Goal: Task Accomplishment & Management: Complete application form

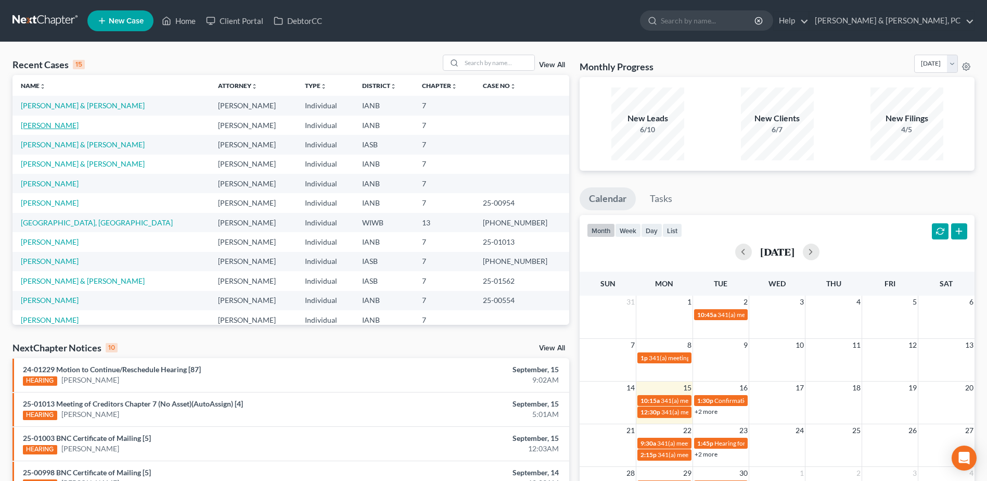
click at [53, 127] on link "[PERSON_NAME]" at bounding box center [50, 125] width 58 height 9
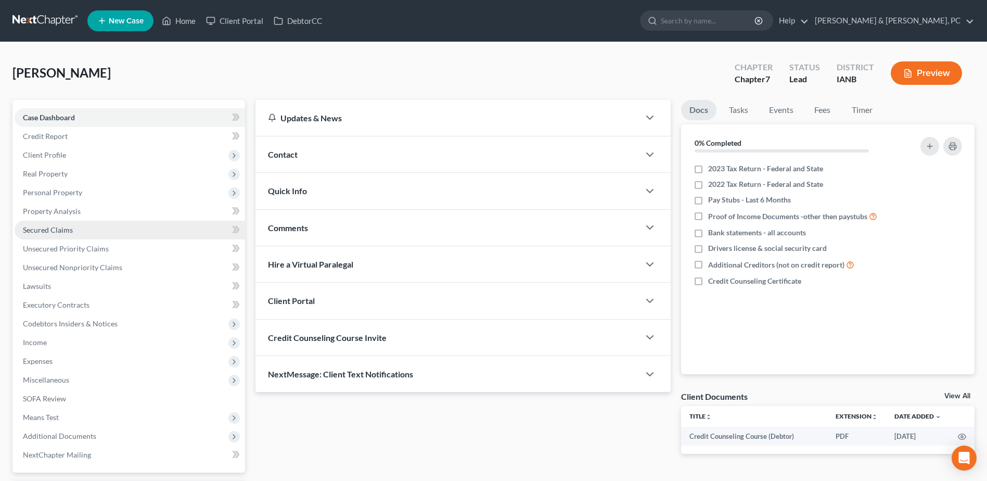
click at [58, 229] on span "Secured Claims" at bounding box center [48, 229] width 50 height 9
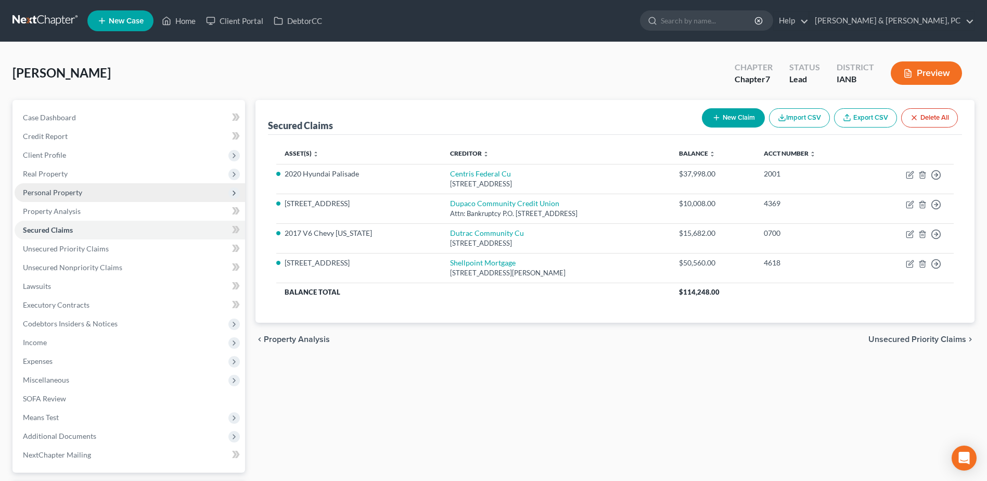
click at [84, 194] on span "Personal Property" at bounding box center [130, 192] width 230 height 19
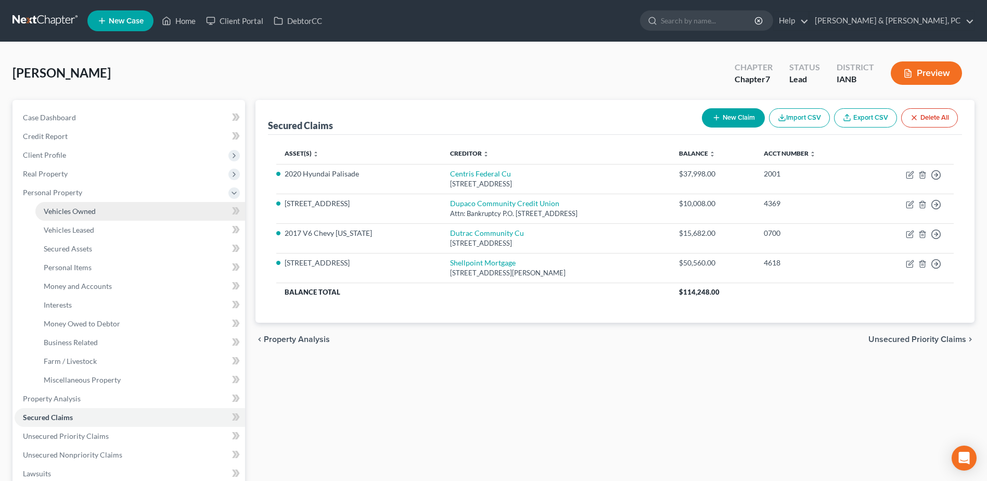
click at [74, 208] on span "Vehicles Owned" at bounding box center [70, 210] width 52 height 9
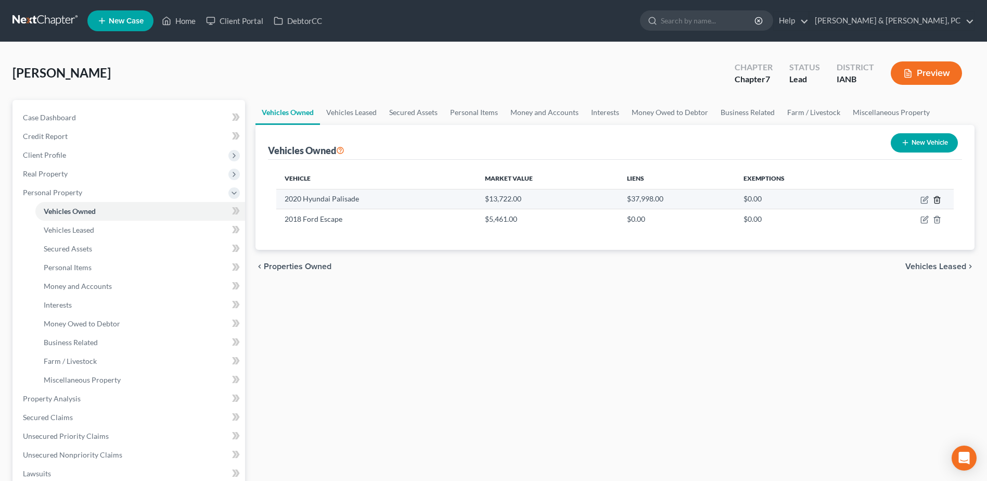
click at [936, 202] on icon "button" at bounding box center [937, 200] width 8 height 8
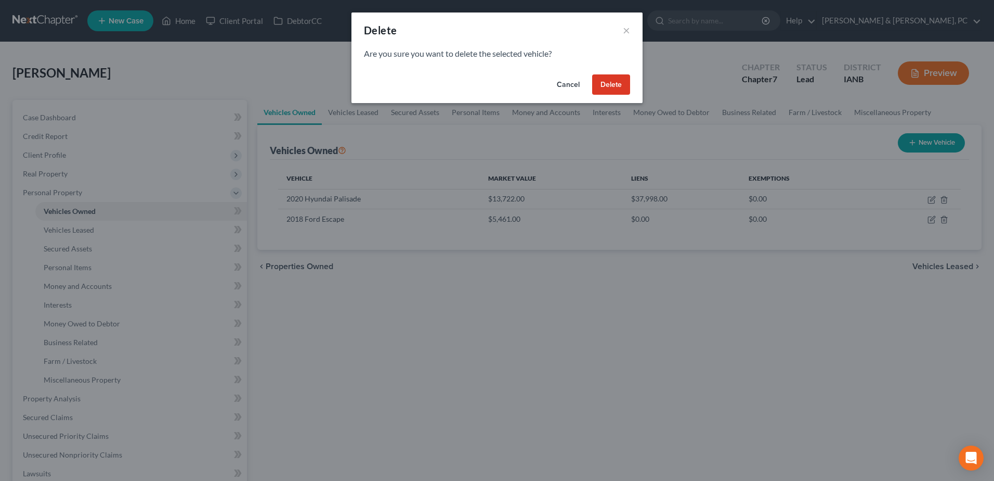
click at [604, 77] on button "Delete" at bounding box center [611, 84] width 38 height 21
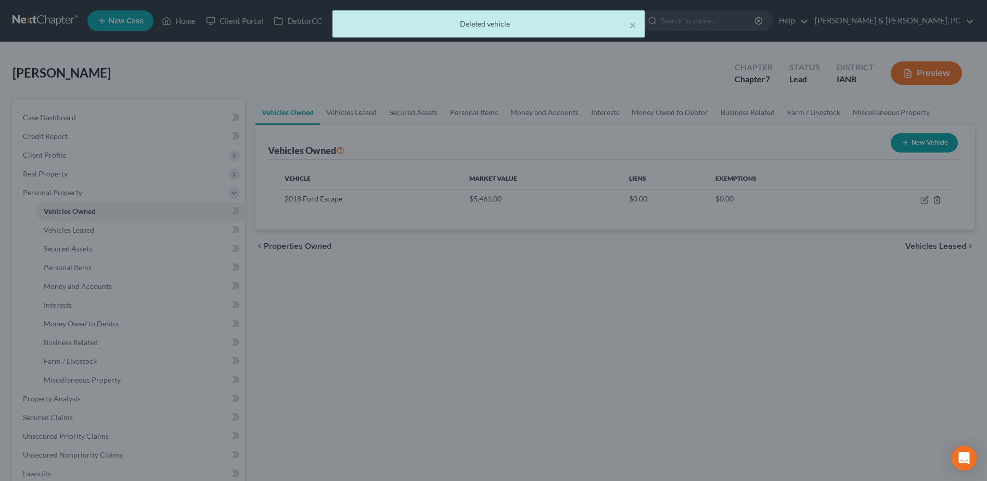
click at [604, 77] on div at bounding box center [493, 240] width 987 height 481
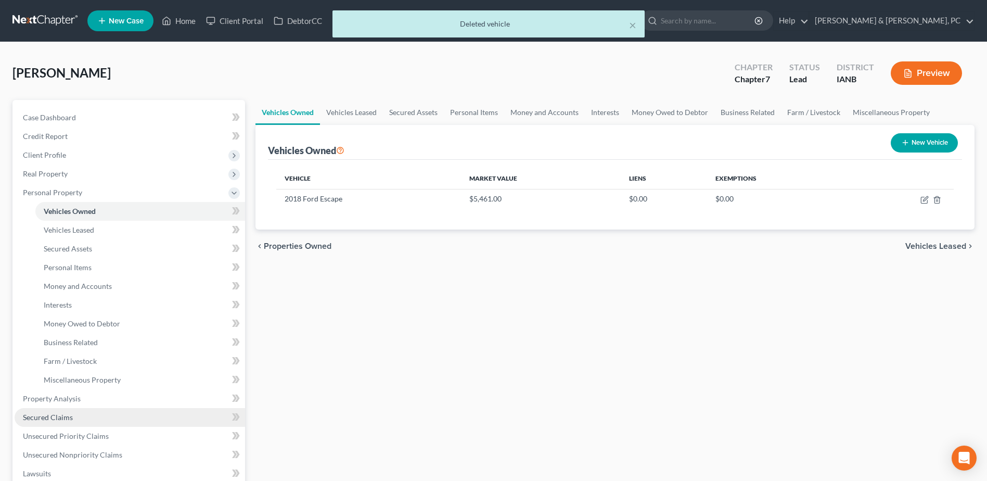
click at [72, 416] on link "Secured Claims" at bounding box center [130, 417] width 230 height 19
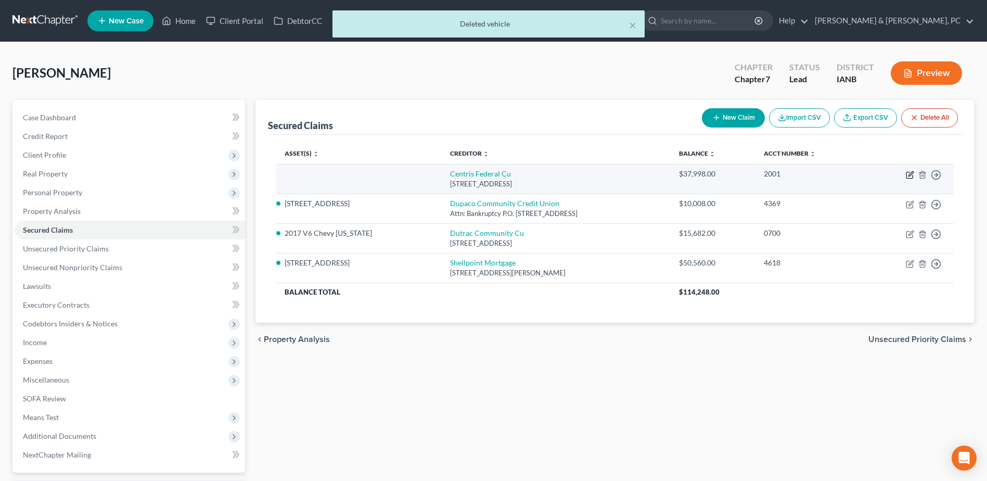
click at [909, 172] on icon "button" at bounding box center [909, 175] width 6 height 6
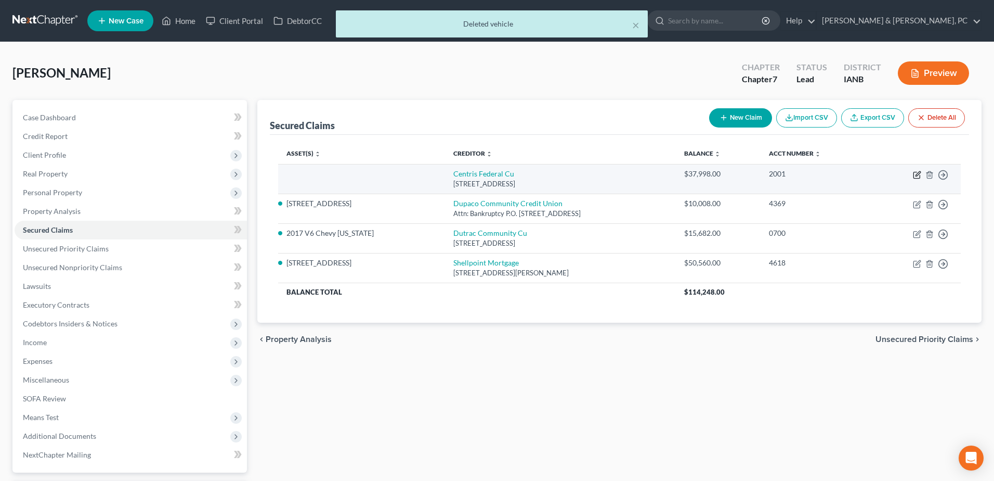
select select "30"
select select "0"
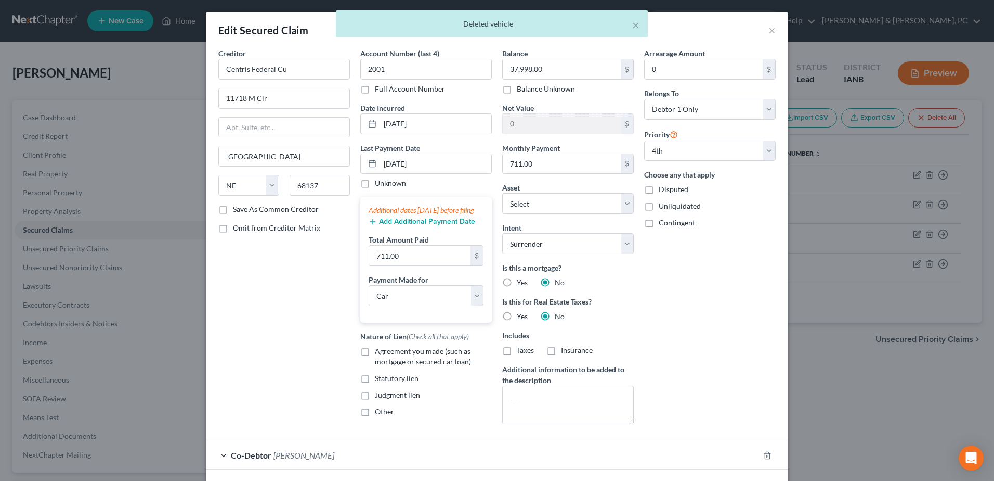
select select "3"
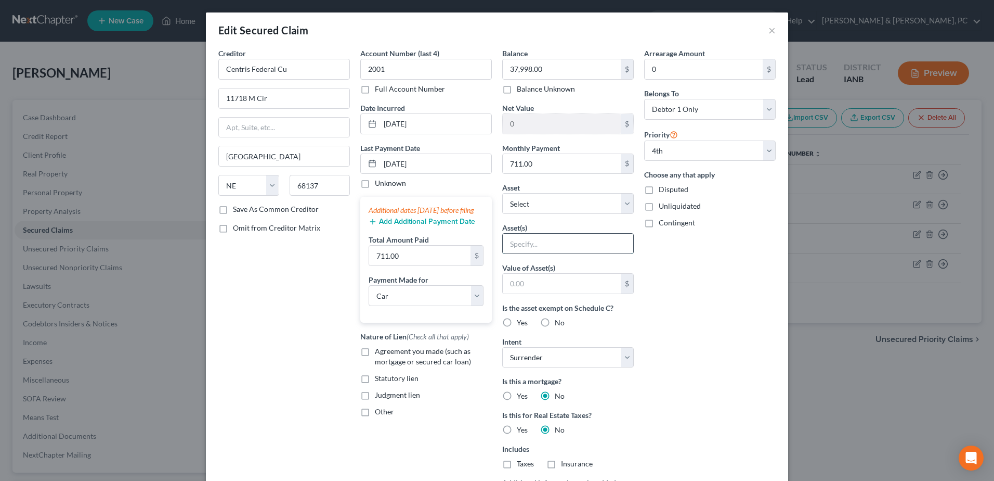
click at [544, 240] on input "text" at bounding box center [568, 244] width 131 height 20
type input "2020 Hyundai Palisade"
click at [593, 287] on input "text" at bounding box center [562, 284] width 118 height 20
type input "13,722"
click at [550, 320] on div "No" at bounding box center [552, 322] width 24 height 10
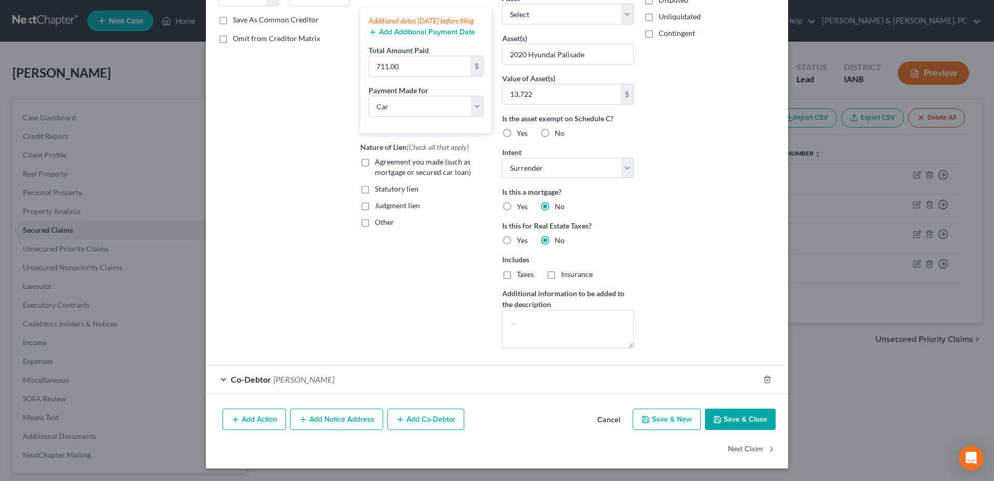
click at [741, 411] on button "Save & Close" at bounding box center [740, 419] width 71 height 22
select select
select select "2"
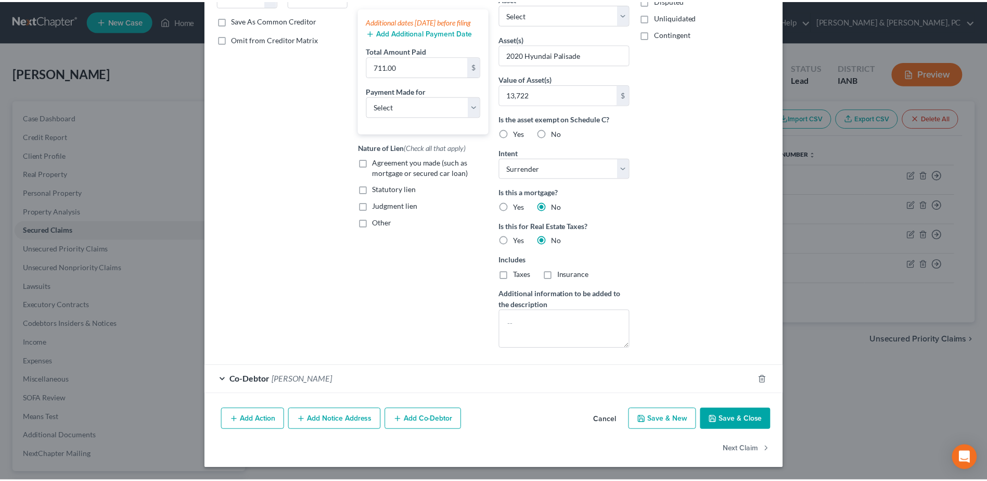
scroll to position [79, 0]
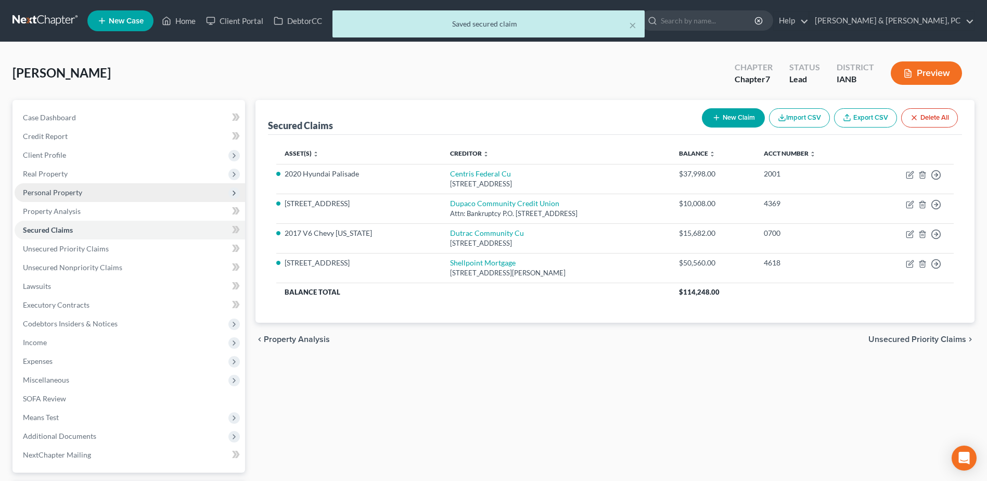
click at [81, 191] on span "Personal Property" at bounding box center [130, 192] width 230 height 19
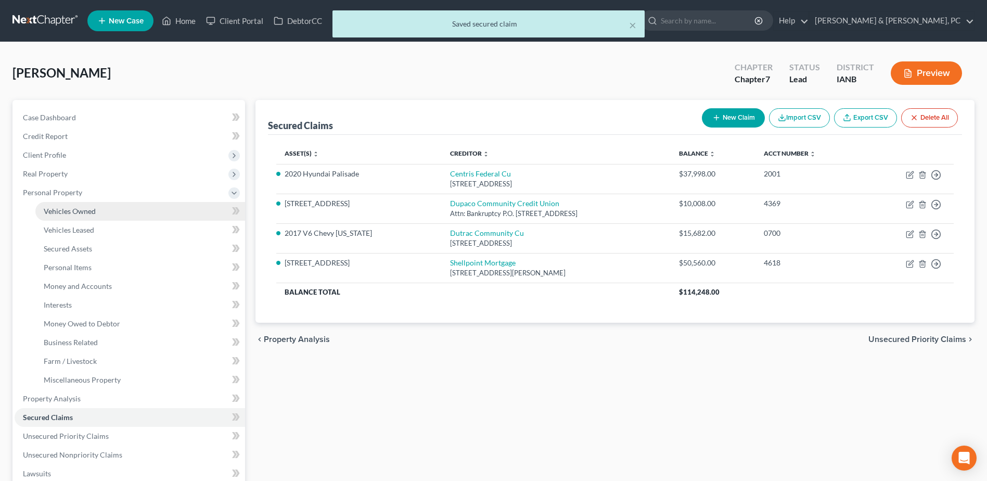
click at [72, 208] on span "Vehicles Owned" at bounding box center [70, 210] width 52 height 9
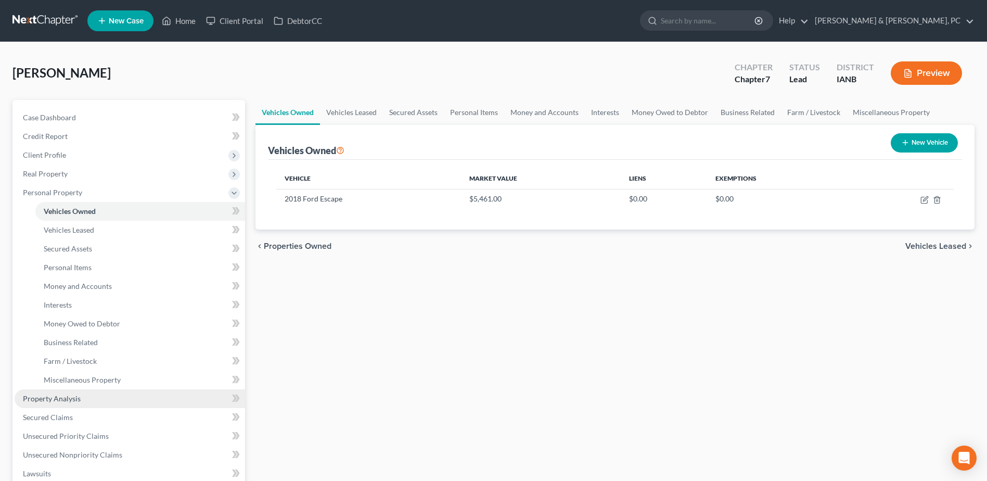
click at [66, 394] on span "Property Analysis" at bounding box center [52, 398] width 58 height 9
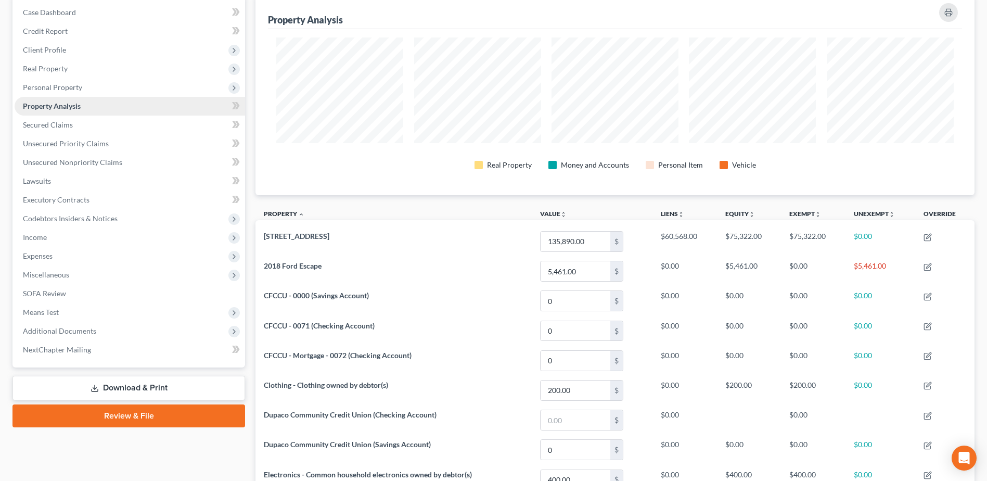
scroll to position [94, 0]
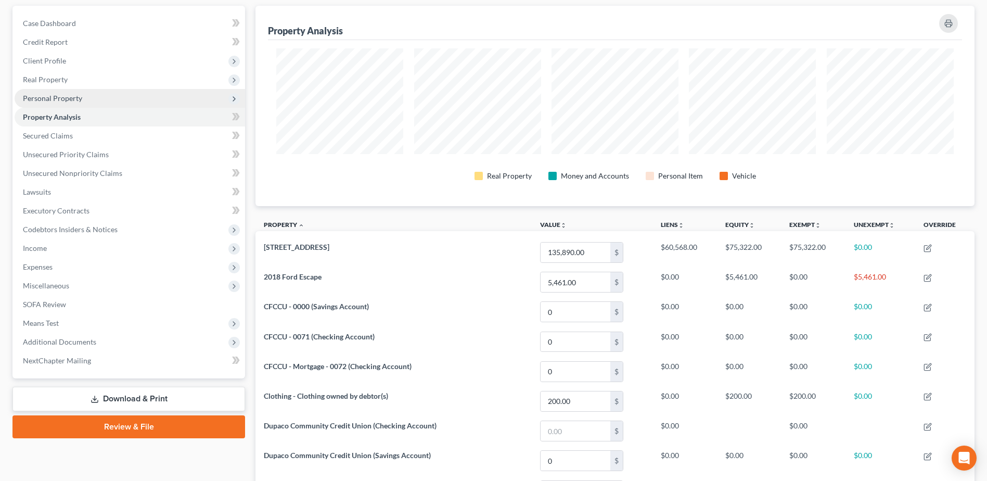
click at [73, 92] on span "Personal Property" at bounding box center [130, 98] width 230 height 19
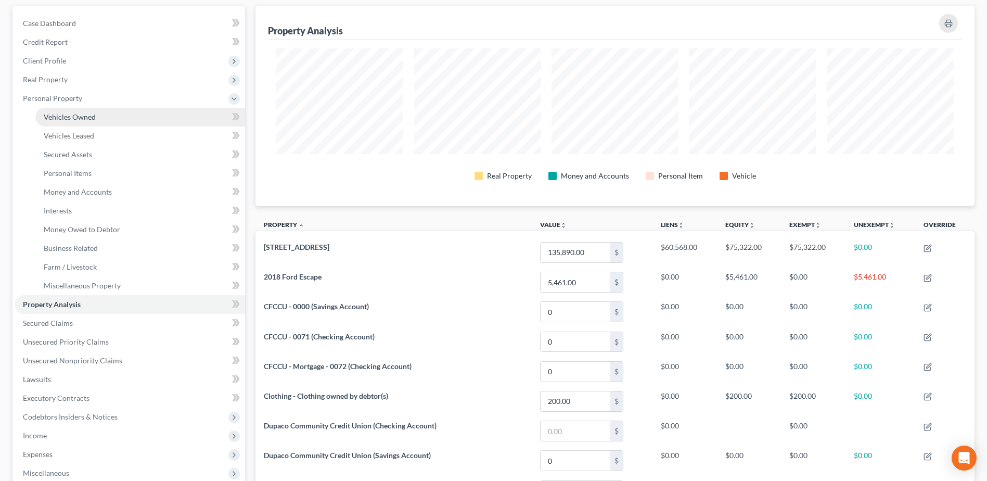
click at [86, 116] on span "Vehicles Owned" at bounding box center [70, 116] width 52 height 9
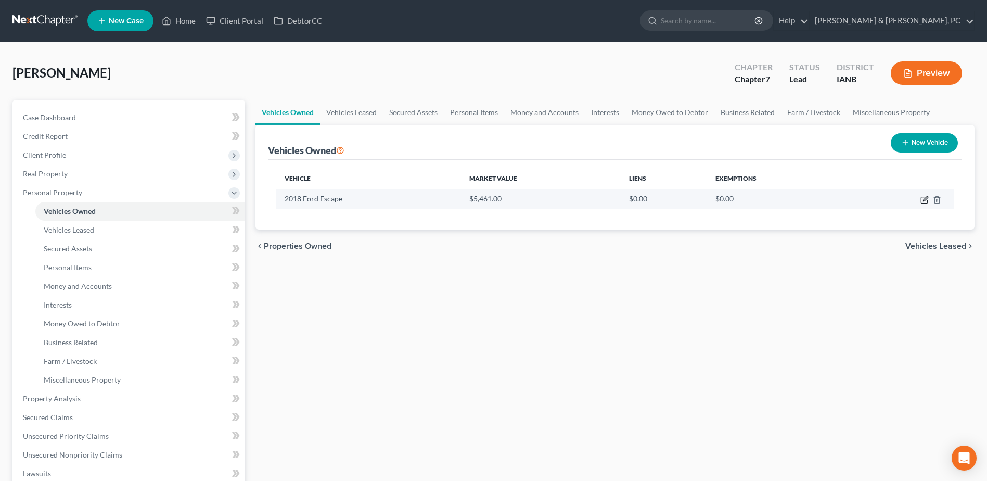
click at [925, 203] on icon "button" at bounding box center [924, 200] width 6 height 6
select select "0"
select select "8"
select select "2"
select select "0"
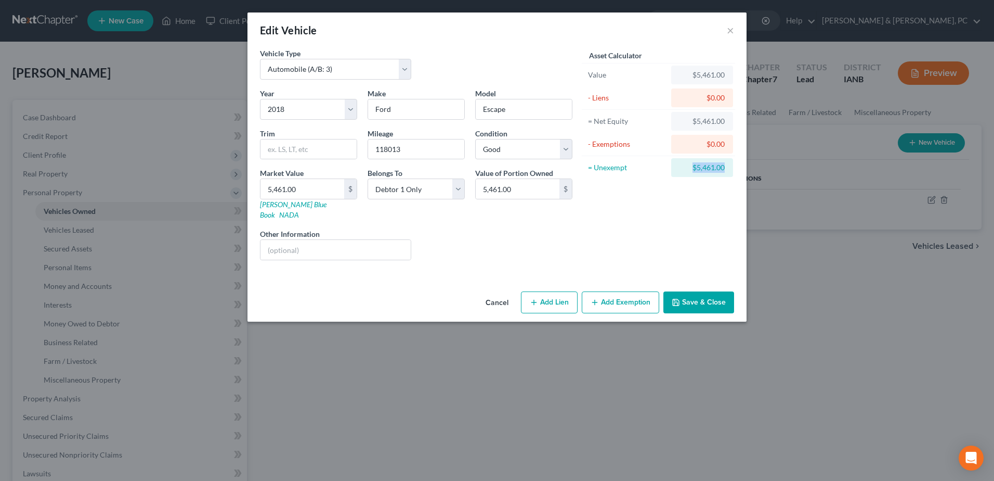
drag, startPoint x: 689, startPoint y: 164, endPoint x: 754, endPoint y: 169, distance: 64.7
click at [754, 169] on div "Edit Vehicle × Vehicle Type Select Automobile (A/B: 3) Truck (A/B: 3) Trailer (…" at bounding box center [497, 240] width 994 height 481
drag, startPoint x: 754, startPoint y: 169, endPoint x: 713, endPoint y: 171, distance: 40.6
copy div "$5,461.00"
click at [639, 293] on button "Add Exemption" at bounding box center [620, 302] width 77 height 22
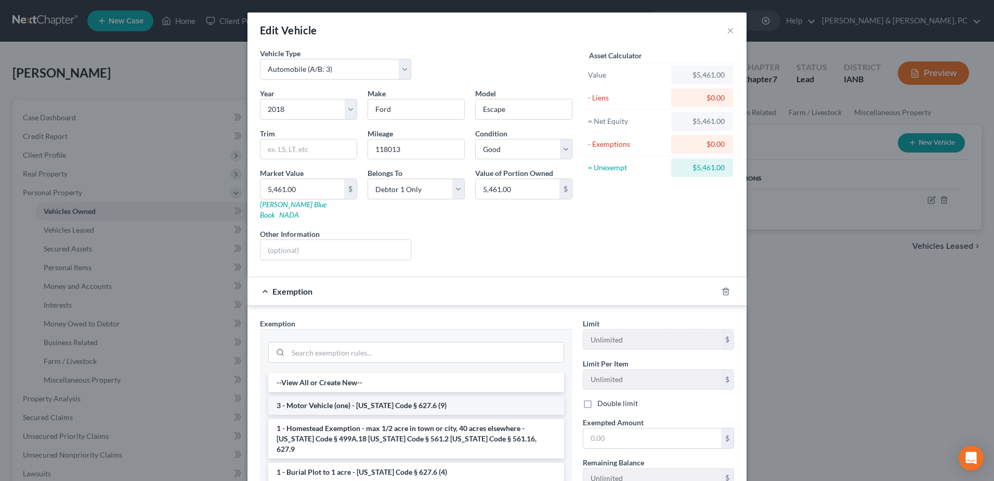
click at [343, 396] on li "3 - Motor Vehicle (one) - [US_STATE] Code § 627.6 (9)" at bounding box center [416, 405] width 296 height 19
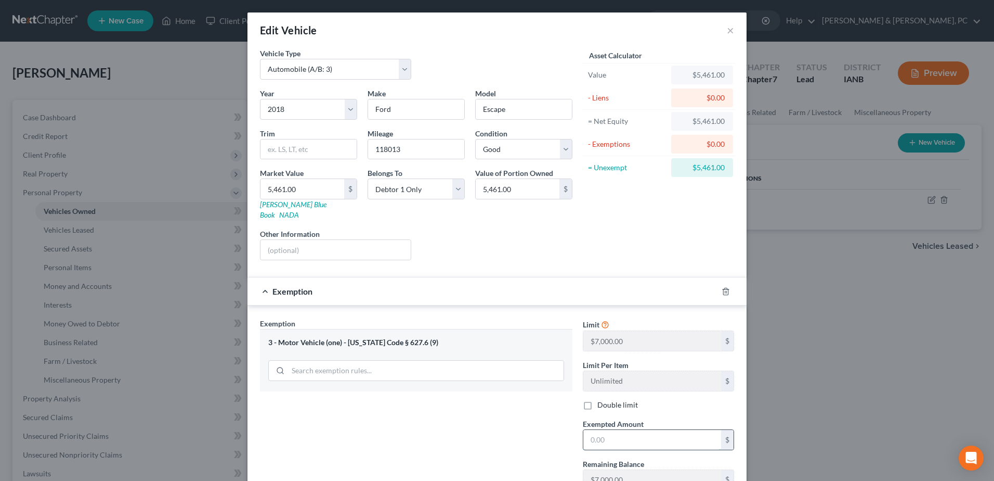
paste input "$5,461.00"
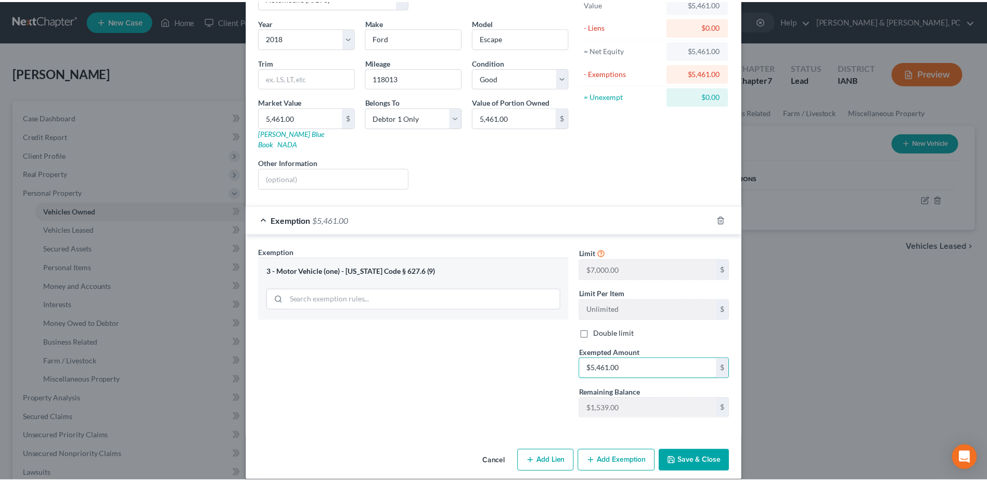
scroll to position [73, 0]
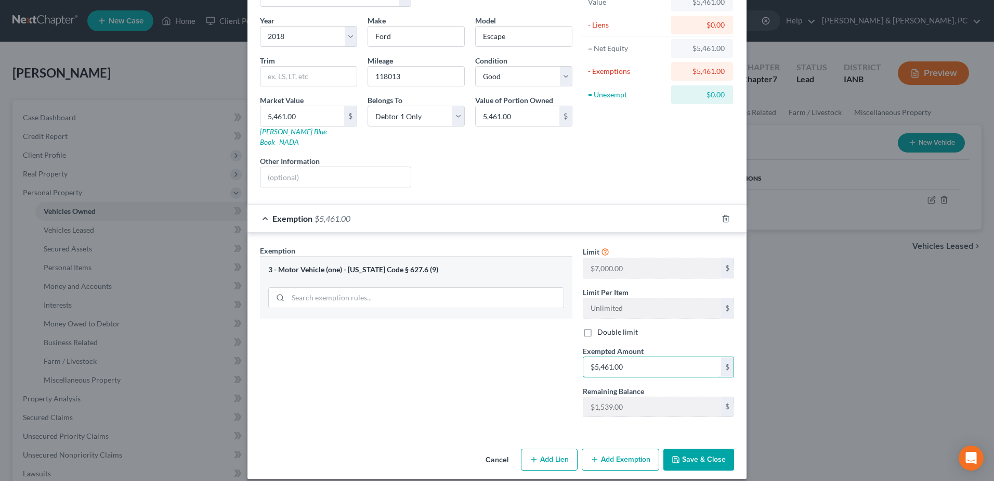
type input "$5,461.00"
click at [696, 448] on button "Save & Close" at bounding box center [699, 459] width 71 height 22
